Goal: Task Accomplishment & Management: Manage account settings

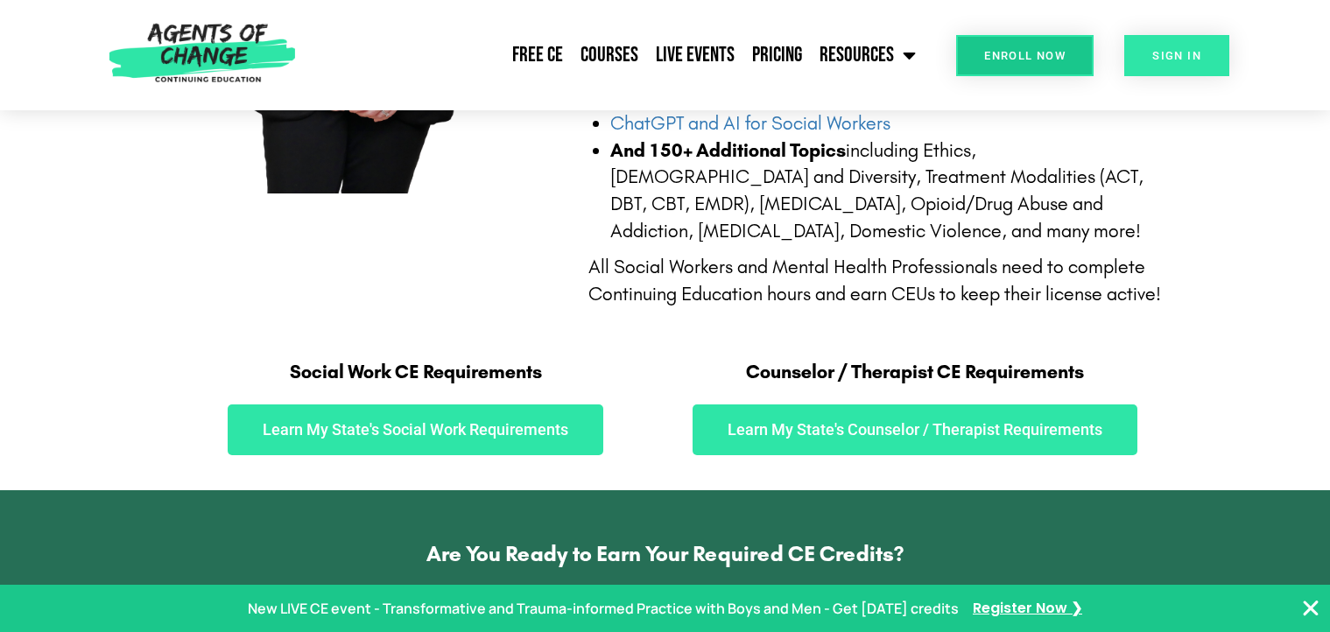
click at [1179, 55] on span "SIGN IN" at bounding box center [1176, 55] width 49 height 11
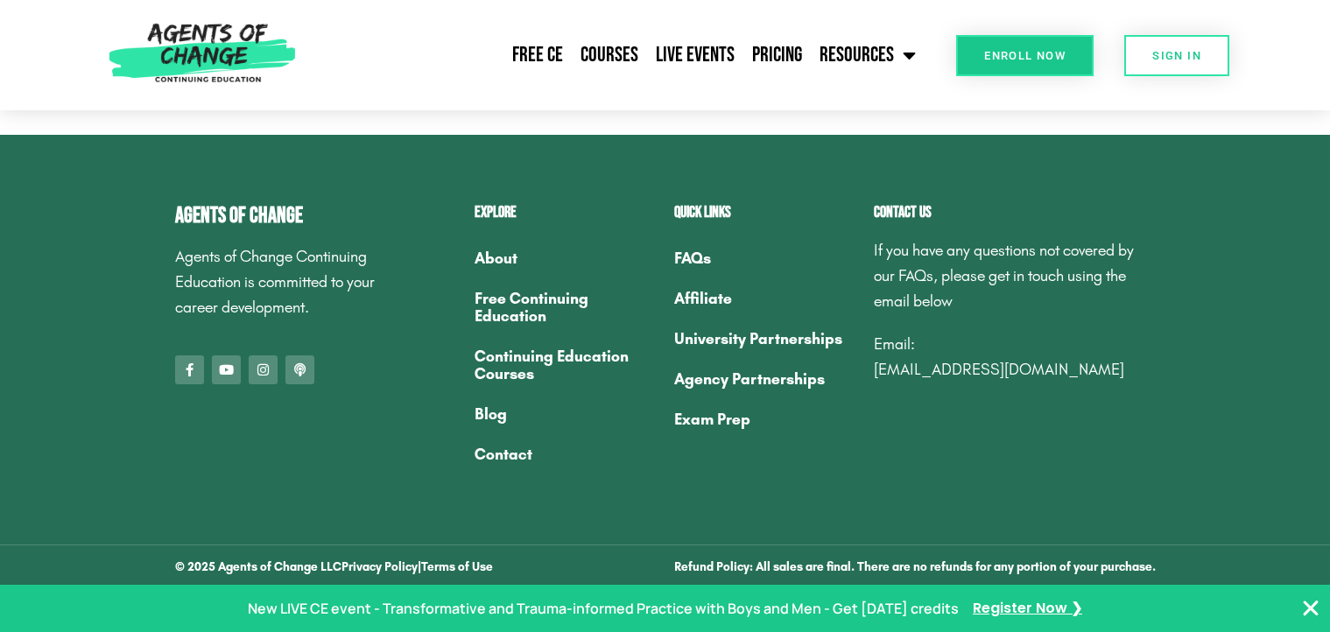
scroll to position [1583, 0]
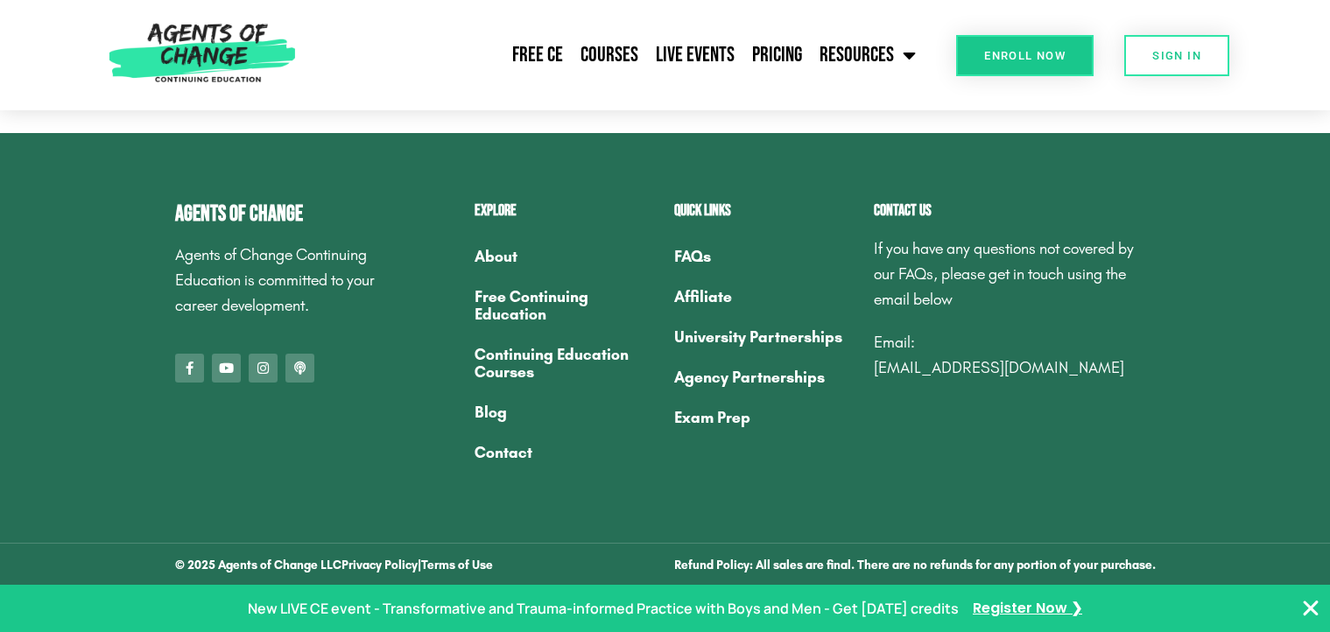
drag, startPoint x: 1140, startPoint y: 370, endPoint x: 877, endPoint y: 377, distance: 262.8
click at [877, 377] on p "Email: [EMAIL_ADDRESS][DOMAIN_NAME]" at bounding box center [1015, 355] width 282 height 51
drag, startPoint x: 877, startPoint y: 377, endPoint x: 1015, endPoint y: 368, distance: 137.8
copy link "[EMAIL_ADDRESS][DOMAIN_NAME]"
click at [1186, 53] on span "SIGN IN" at bounding box center [1176, 55] width 49 height 11
